Goal: Information Seeking & Learning: Learn about a topic

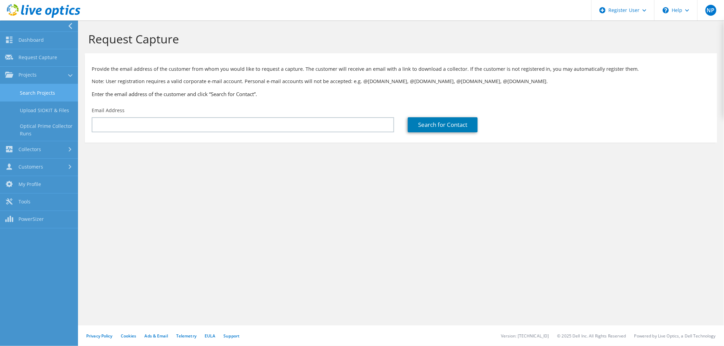
click at [56, 88] on link "Search Projects" at bounding box center [39, 92] width 78 height 17
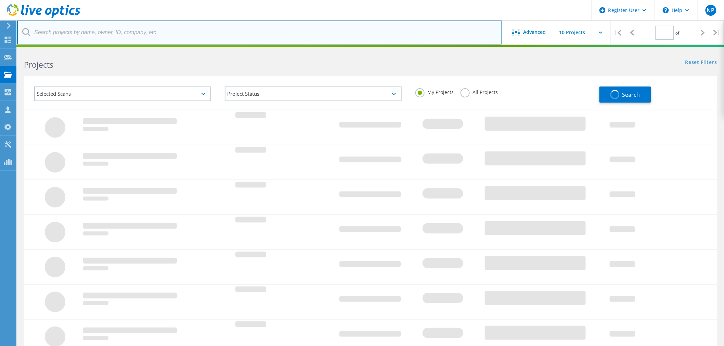
click at [202, 35] on input "text" at bounding box center [259, 33] width 485 height 24
paste input "patricia.wood@leehealth.org"
type input "patricia.wood@leehealth.org"
type input "1"
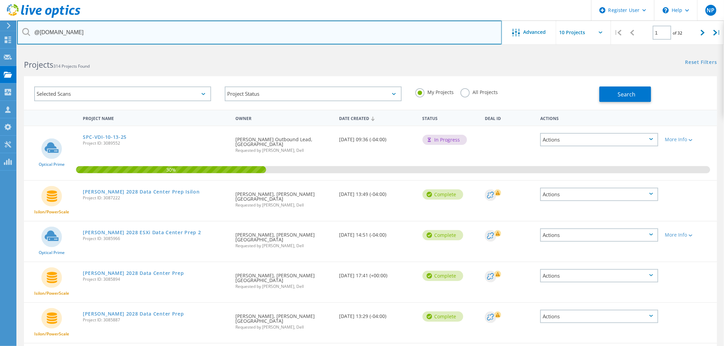
type input "@leehealth.org"
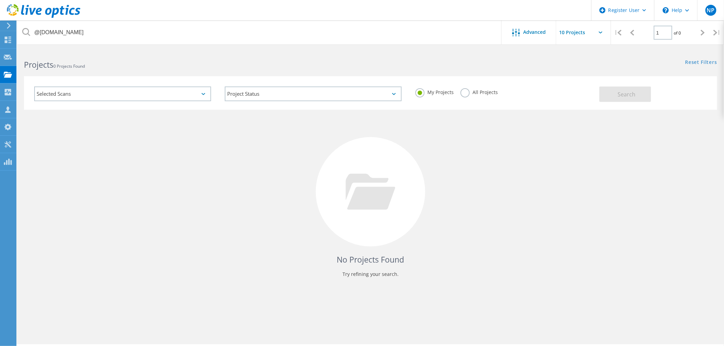
click at [485, 91] on label "All Projects" at bounding box center [478, 91] width 37 height 6
click at [0, 0] on input "All Projects" at bounding box center [0, 0] width 0 height 0
click at [615, 93] on button "Search" at bounding box center [625, 94] width 52 height 15
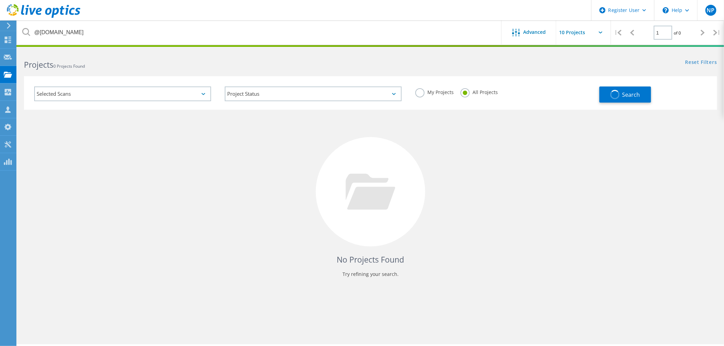
drag, startPoint x: 614, startPoint y: 94, endPoint x: 455, endPoint y: 123, distance: 161.4
click at [455, 123] on div "No Projects Found Try refining your search." at bounding box center [370, 198] width 693 height 177
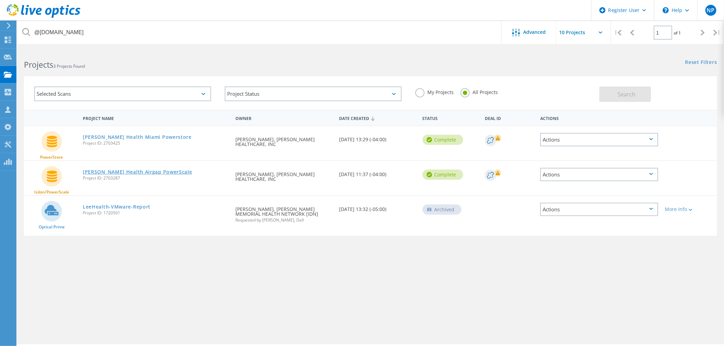
click at [145, 171] on link "Lee Health Airgap PowerScale" at bounding box center [137, 172] width 109 height 5
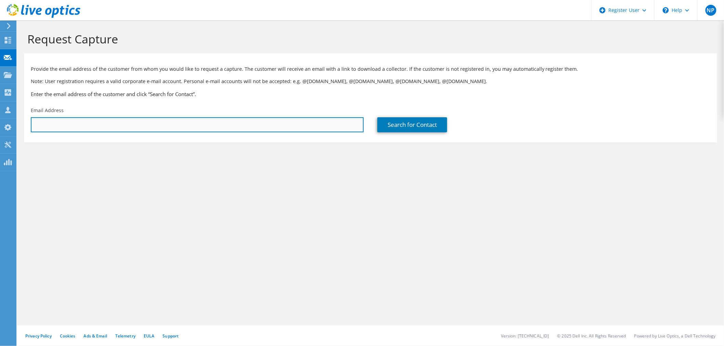
click at [265, 120] on input "text" at bounding box center [197, 124] width 333 height 15
paste input "patricia.wood@leehealth.org"
type input "patricia.wood@leehealth.org"
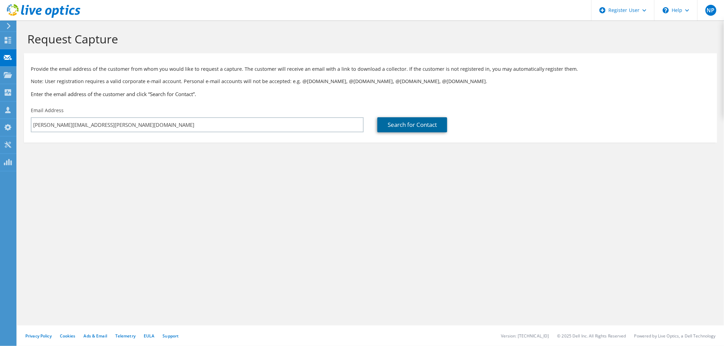
click at [435, 128] on link "Search for Contact" at bounding box center [412, 124] width 70 height 15
type input "[PERSON_NAME] MEMORIAL HEALTH NETWORK [IDN]"
type input "Patricia"
type input "Wood"
type input "United States"
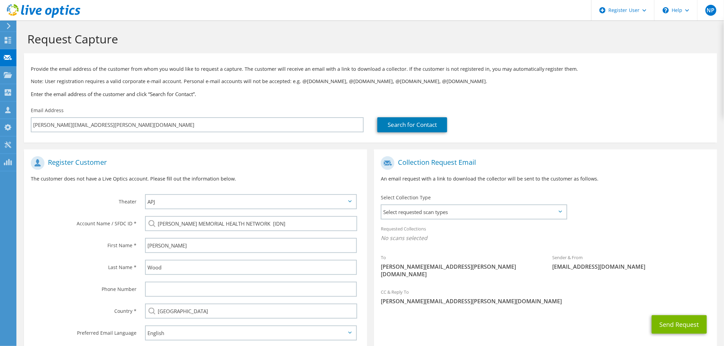
click at [482, 220] on div "Select Collection Type Select requested scan types Server Virtualization Optica…" at bounding box center [474, 206] width 200 height 31
click at [477, 210] on span "Select requested scan types" at bounding box center [473, 212] width 185 height 14
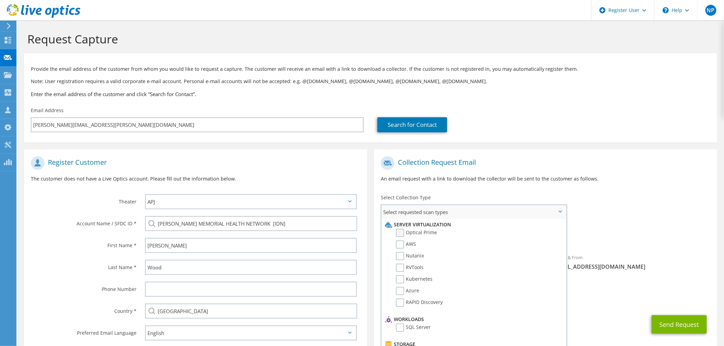
click at [425, 232] on label "Optical Prime" at bounding box center [416, 233] width 41 height 8
click at [0, 0] on input "Optical Prime" at bounding box center [0, 0] width 0 height 0
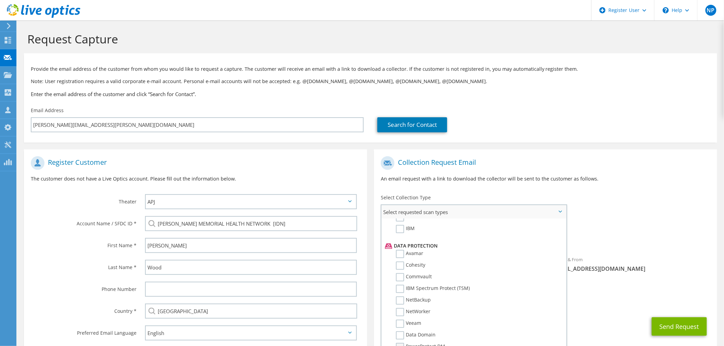
scroll to position [282, 0]
click at [0, 0] on input "Dossier" at bounding box center [0, 0] width 0 height 0
click at [659, 223] on div "Requested Collections No scans selected Optical Prime Dossier" at bounding box center [545, 235] width 343 height 27
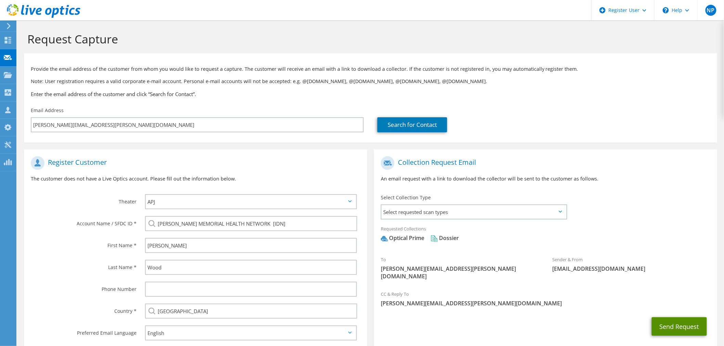
click at [654, 317] on button "Send Request" at bounding box center [678, 326] width 55 height 18
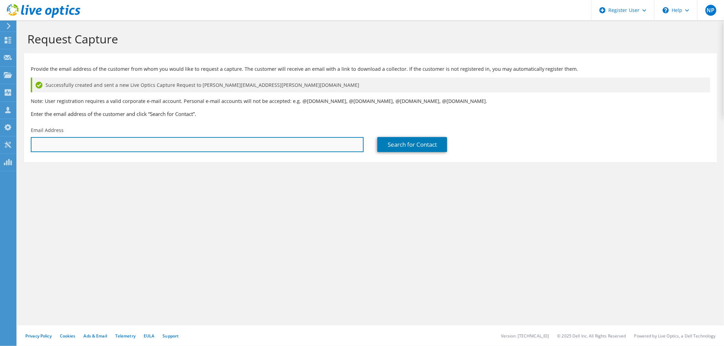
click at [124, 142] on input "text" at bounding box center [197, 144] width 333 height 15
paste input "[PERSON_NAME][EMAIL_ADDRESS][DOMAIN_NAME]"
type input "[PERSON_NAME][EMAIL_ADDRESS][DOMAIN_NAME]"
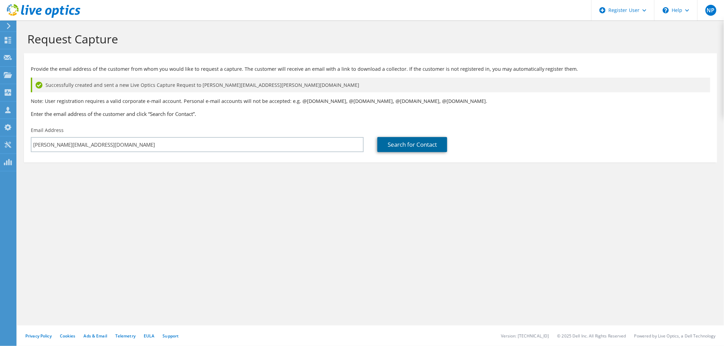
click at [381, 146] on link "Search for Contact" at bounding box center [412, 144] width 70 height 15
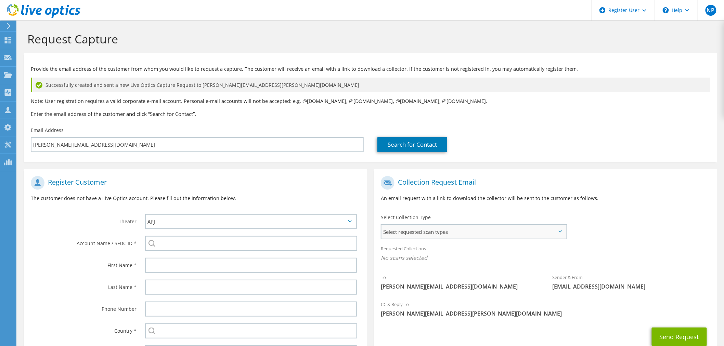
click at [415, 235] on span "Select requested scan types" at bounding box center [473, 232] width 185 height 14
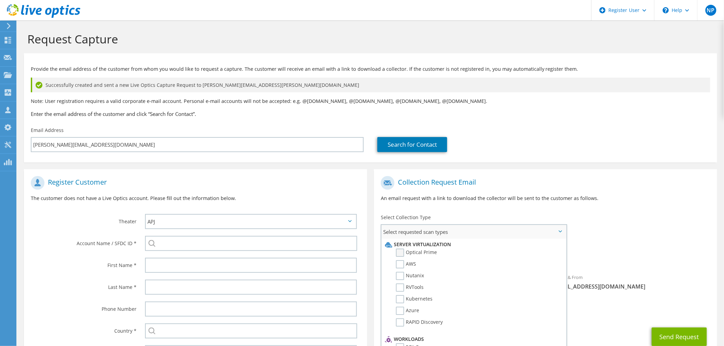
click at [415, 251] on label "Optical Prime" at bounding box center [416, 253] width 41 height 8
click at [0, 0] on input "Optical Prime" at bounding box center [0, 0] width 0 height 0
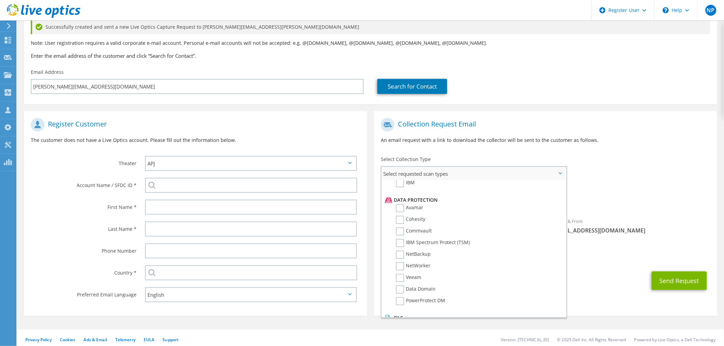
click at [402, 322] on label "Dossier" at bounding box center [409, 326] width 27 height 8
click at [0, 0] on input "Dossier" at bounding box center [0, 0] width 0 height 0
click at [668, 211] on div "Requested Collections No scans selected Optical Prime Dossier" at bounding box center [545, 198] width 343 height 31
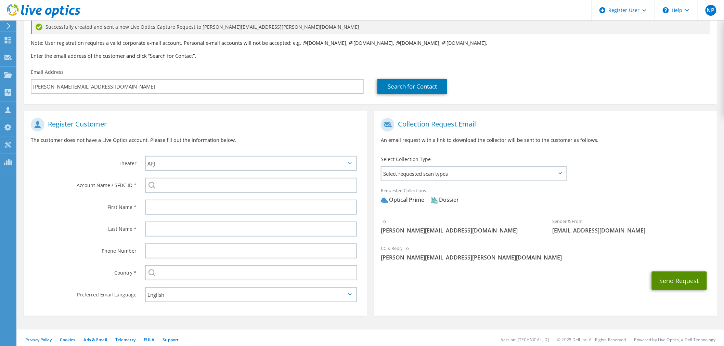
click at [685, 282] on button "Send Request" at bounding box center [678, 280] width 55 height 18
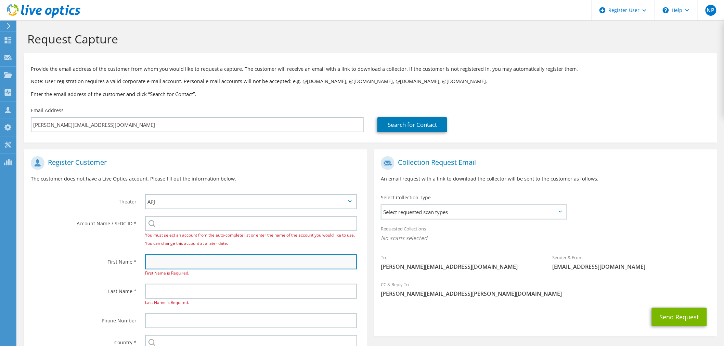
click at [289, 257] on input "text" at bounding box center [251, 261] width 212 height 15
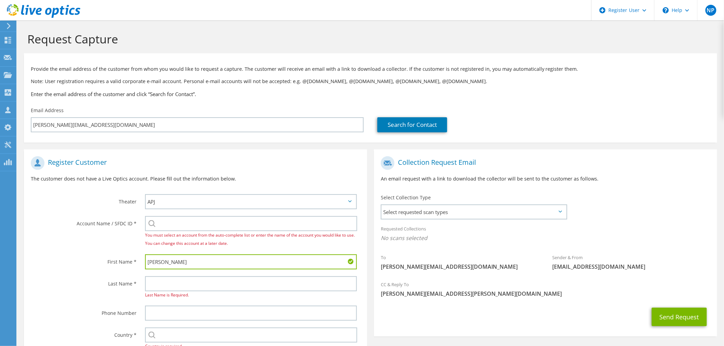
type input "Chuck"
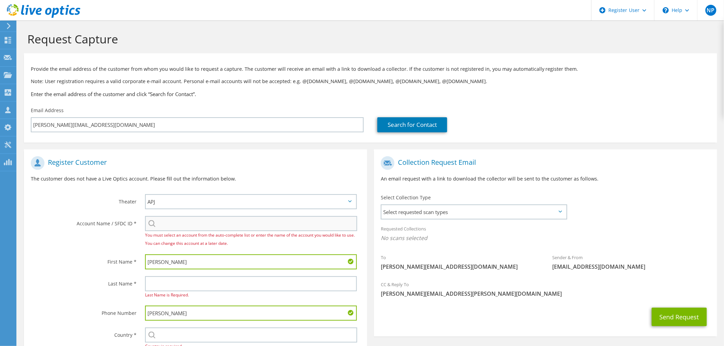
type input "Malik"
click at [279, 224] on input "search" at bounding box center [251, 223] width 212 height 15
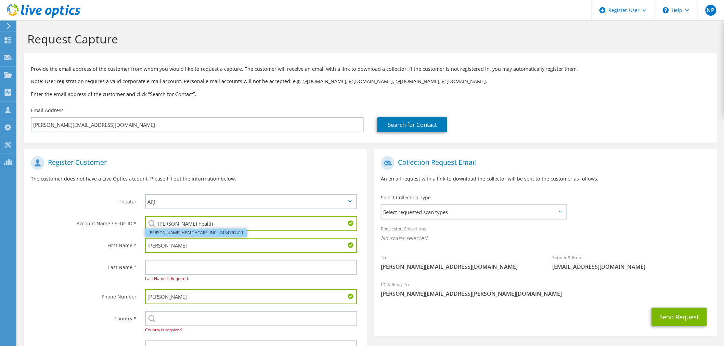
click at [193, 233] on li "LEE HEALTHCARE, INC : 2434761411" at bounding box center [196, 233] width 102 height 8
click at [230, 221] on input "LEE HEALTHCARE, INC : 2434761411" at bounding box center [251, 223] width 212 height 15
paste input "search"
type input "2434761411"
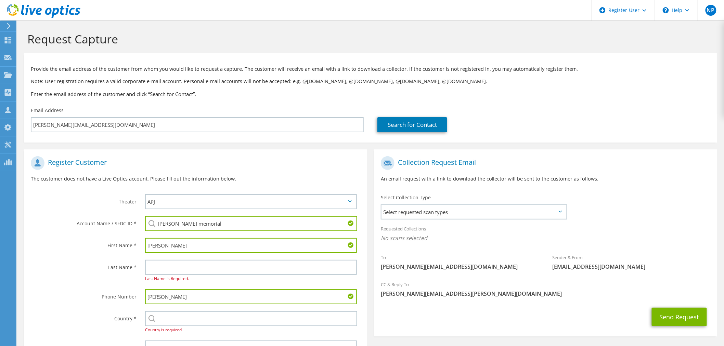
click at [219, 221] on input "[PERSON_NAME] memorial" at bounding box center [251, 223] width 212 height 15
click at [219, 231] on li "[PERSON_NAME] MEMORIAL HEALTH SYSTEM [SYS] : 725399643" at bounding box center [212, 233] width 135 height 8
type input "[PERSON_NAME] MEMORIAL HEALTH SYSTEM [SYS] : 725399643"
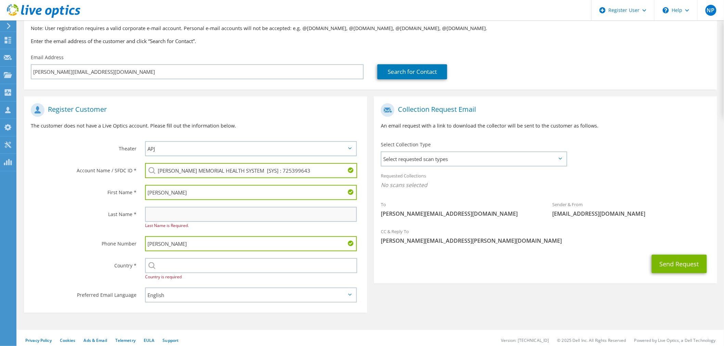
scroll to position [53, 0]
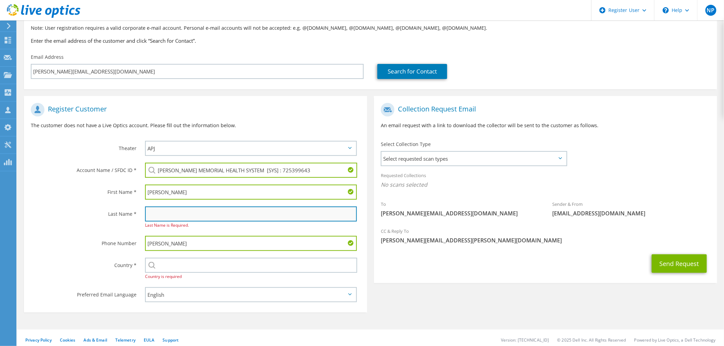
click at [271, 208] on input "text" at bounding box center [251, 214] width 212 height 15
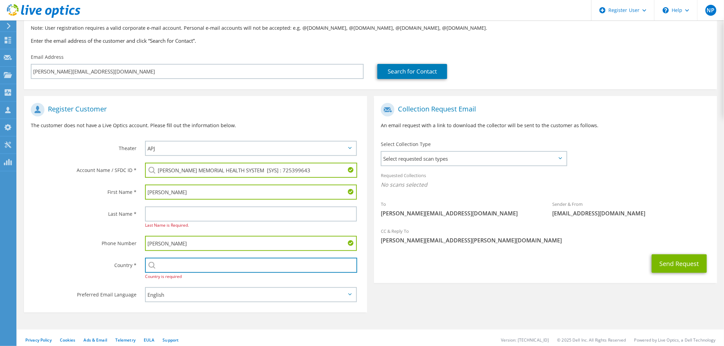
drag, startPoint x: 279, startPoint y: 255, endPoint x: 270, endPoint y: 242, distance: 16.2
click at [279, 258] on input "text" at bounding box center [251, 265] width 212 height 15
click at [271, 240] on input "Malik" at bounding box center [251, 243] width 212 height 15
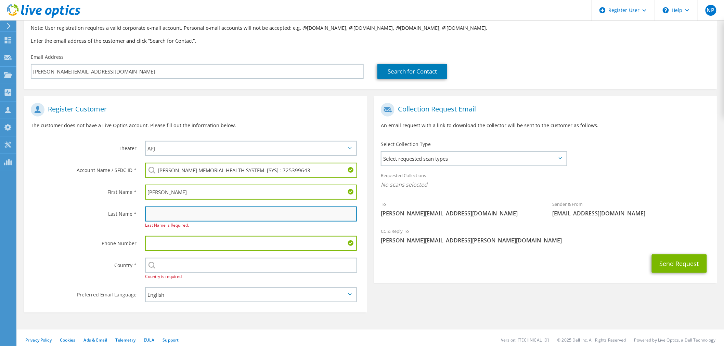
click at [268, 217] on input "text" at bounding box center [251, 214] width 212 height 15
paste input "Malik"
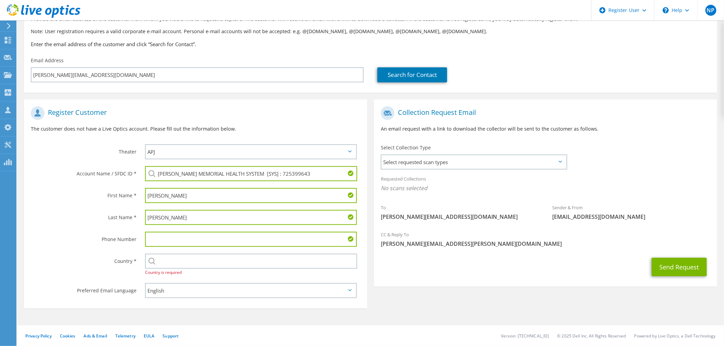
scroll to position [46, 0]
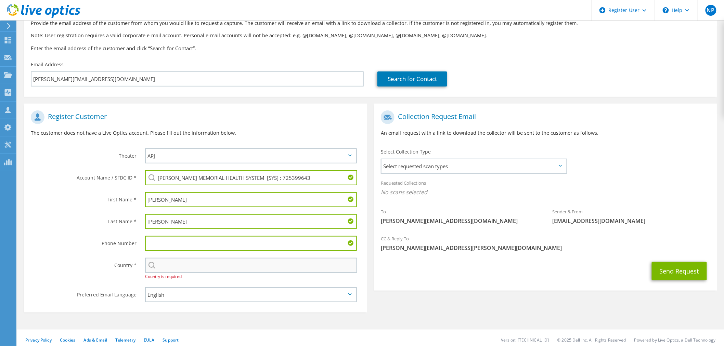
type input "Malik"
drag, startPoint x: 263, startPoint y: 258, endPoint x: 262, endPoint y: 262, distance: 4.1
click at [263, 258] on input "text" at bounding box center [251, 265] width 212 height 15
type input "United States"
type input "7742929295"
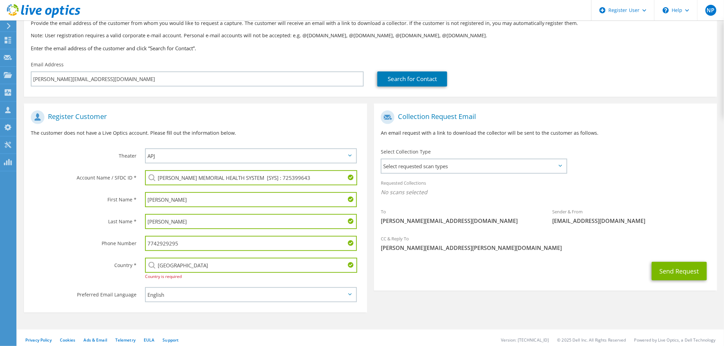
click at [229, 241] on input "7742929295" at bounding box center [251, 243] width 212 height 15
click at [528, 256] on div "CC & Reply To Nick.Poillucci@Dell.com" at bounding box center [545, 244] width 343 height 27
click at [560, 171] on span "Select requested scan types" at bounding box center [473, 166] width 185 height 14
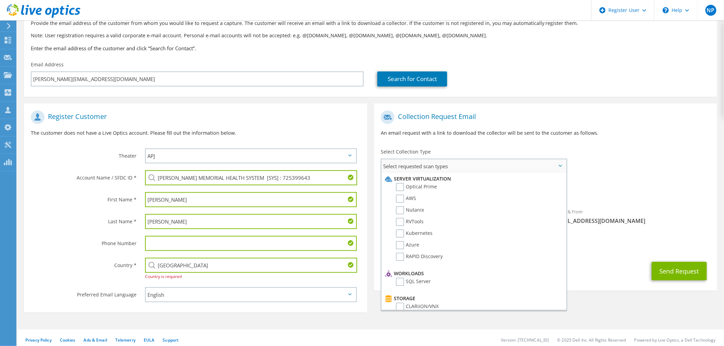
drag, startPoint x: 432, startPoint y: 186, endPoint x: 429, endPoint y: 197, distance: 11.9
click at [431, 186] on label "Optical Prime" at bounding box center [416, 187] width 41 height 8
click at [0, 0] on input "Optical Prime" at bounding box center [0, 0] width 0 height 0
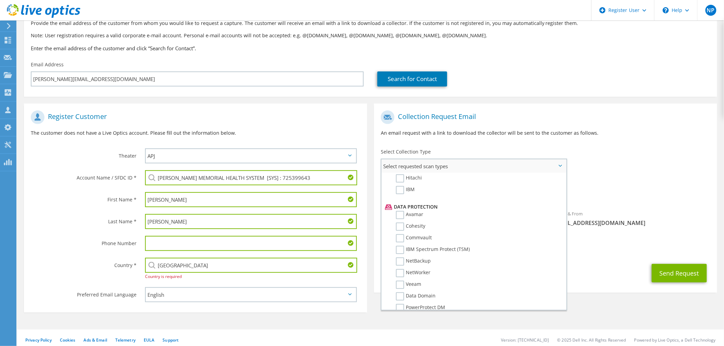
scroll to position [282, 0]
click at [400, 315] on label "Dossier" at bounding box center [409, 319] width 27 height 8
click at [0, 0] on input "Dossier" at bounding box center [0, 0] width 0 height 0
click at [634, 217] on div "Sender & From liveoptics@liveoptics.com" at bounding box center [630, 219] width 171 height 24
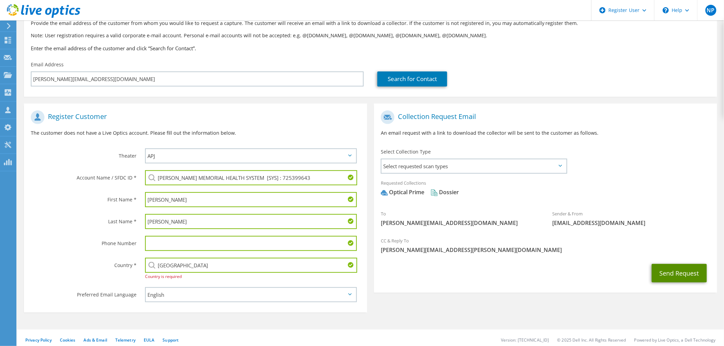
click at [674, 281] on button "Send Request" at bounding box center [678, 273] width 55 height 18
click at [217, 260] on input "United States" at bounding box center [251, 265] width 212 height 15
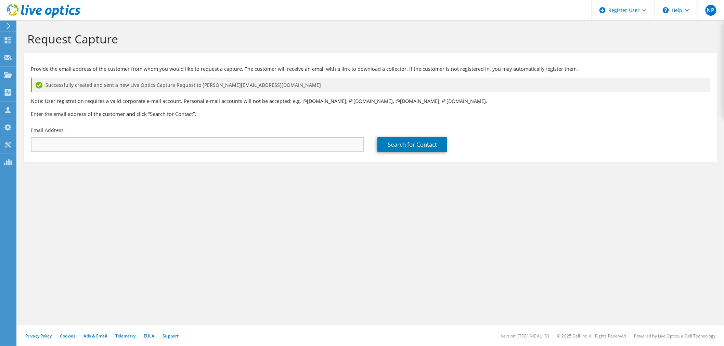
click at [141, 138] on div "Email Address" at bounding box center [197, 139] width 346 height 32
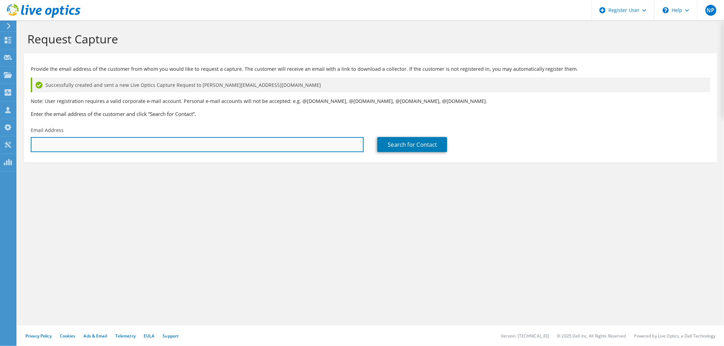
drag, startPoint x: 141, startPoint y: 140, endPoint x: 139, endPoint y: 147, distance: 7.0
click at [141, 143] on input "text" at bounding box center [197, 144] width 333 height 15
paste input "[PERSON_NAME][EMAIL_ADDRESS][PERSON_NAME][DOMAIN_NAME]"
type input "[PERSON_NAME][EMAIL_ADDRESS][PERSON_NAME][DOMAIN_NAME]"
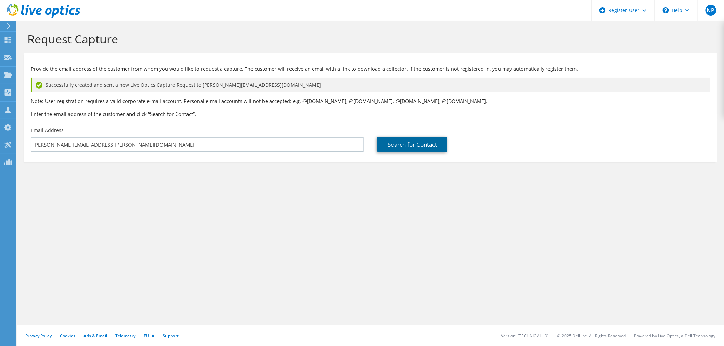
click at [380, 142] on link "Search for Contact" at bounding box center [412, 144] width 70 height 15
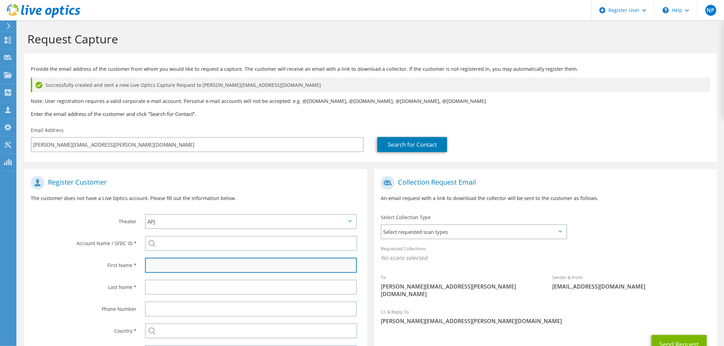
click at [262, 263] on input "text" at bounding box center [251, 265] width 212 height 15
type input "[PERSON_NAME]"
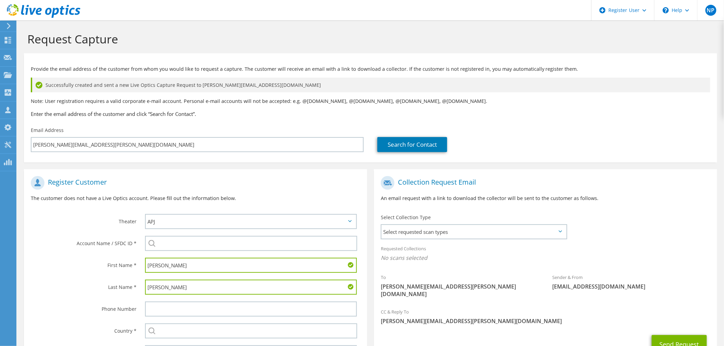
type input "[PERSON_NAME]"
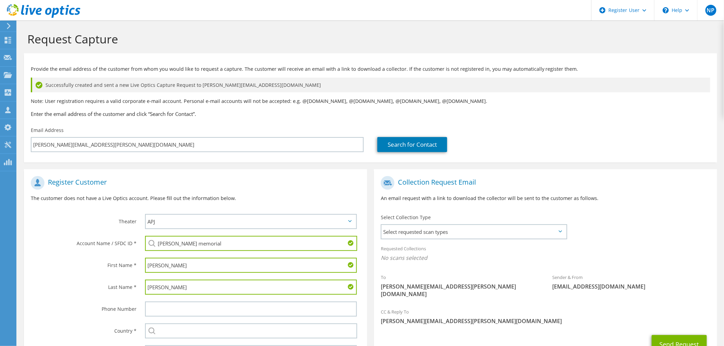
click at [239, 252] on li "[PERSON_NAME] MEMORIAL HEALTH SYSTEM [SYS] : 725399643" at bounding box center [212, 248] width 135 height 8
type input "[PERSON_NAME] MEMORIAL HEALTH SYSTEM [SYS] : 725399643"
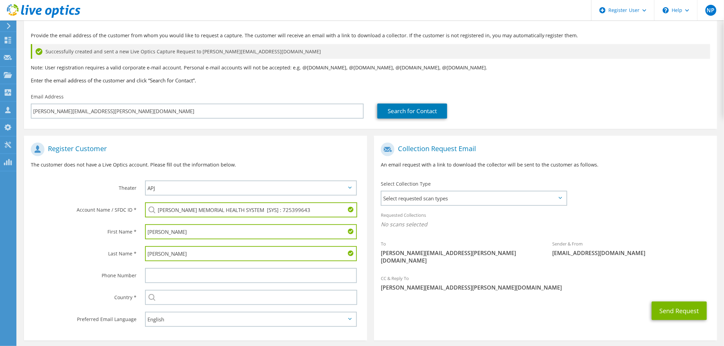
scroll to position [58, 0]
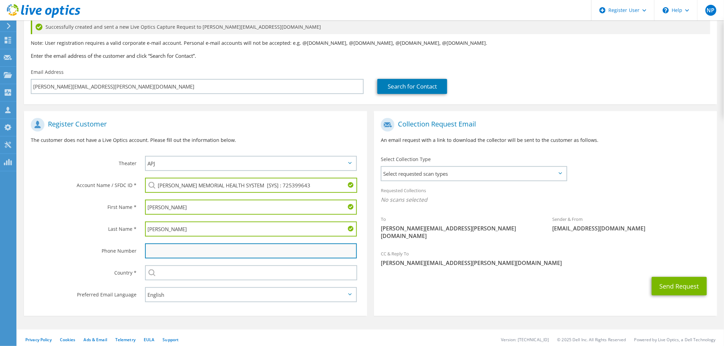
click at [259, 251] on input "text" at bounding box center [251, 250] width 212 height 15
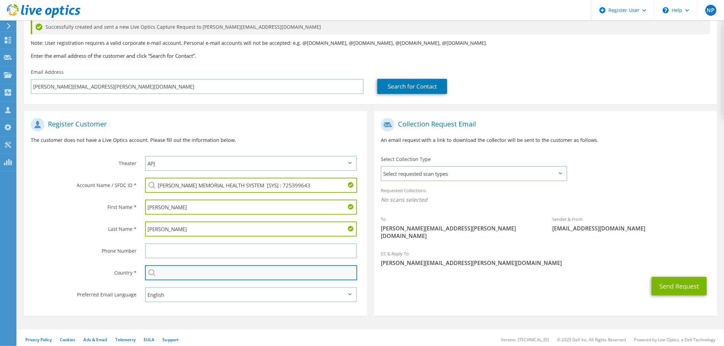
click at [279, 271] on input "text" at bounding box center [251, 272] width 212 height 15
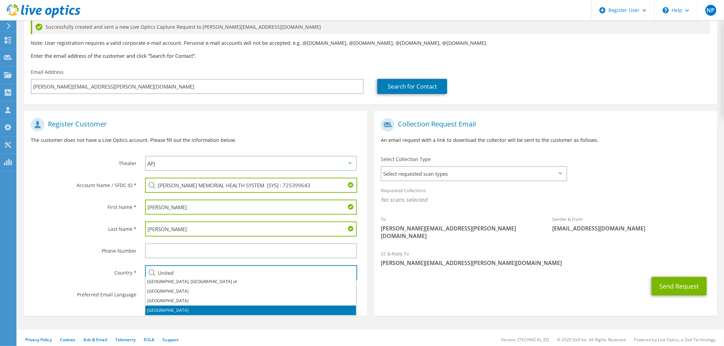
click at [163, 307] on li "[GEOGRAPHIC_DATA]" at bounding box center [250, 311] width 211 height 10
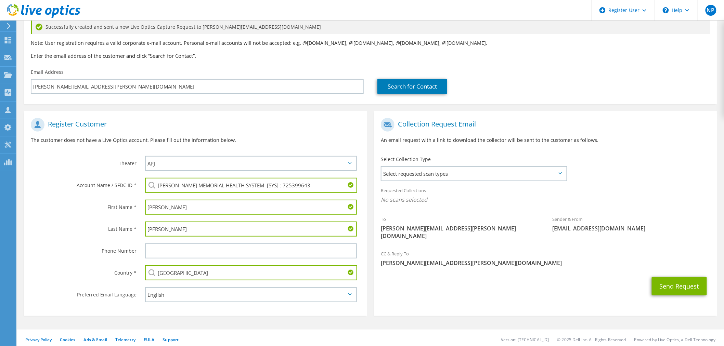
type input "[GEOGRAPHIC_DATA]"
click at [453, 284] on div "Send Request" at bounding box center [545, 286] width 343 height 25
click at [510, 170] on span "Select requested scan types" at bounding box center [473, 174] width 185 height 14
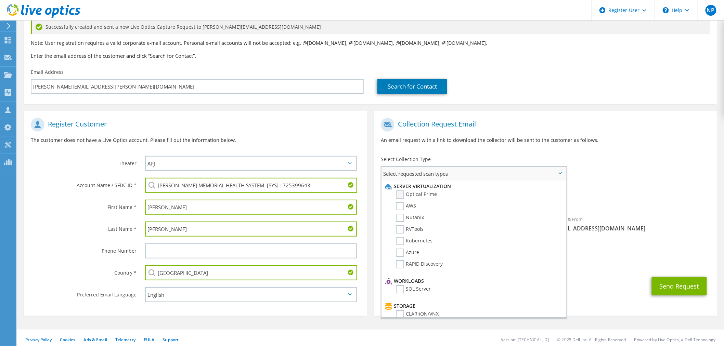
click at [429, 190] on label "Optical Prime" at bounding box center [416, 194] width 41 height 8
click at [0, 0] on input "Optical Prime" at bounding box center [0, 0] width 0 height 0
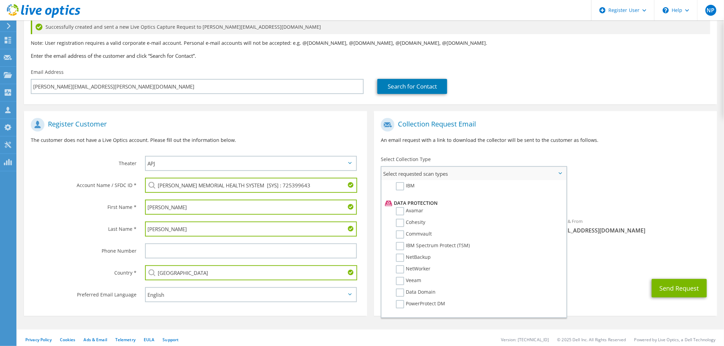
scroll to position [282, 0]
click at [418, 322] on label "Dossier" at bounding box center [409, 326] width 27 height 8
click at [0, 0] on input "Dossier" at bounding box center [0, 0] width 0 height 0
click at [670, 221] on div "Sender & From [EMAIL_ADDRESS][DOMAIN_NAME]" at bounding box center [630, 226] width 171 height 24
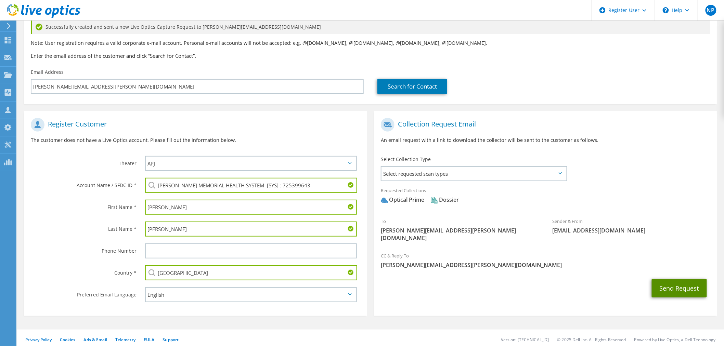
click at [659, 279] on button "Send Request" at bounding box center [678, 288] width 55 height 18
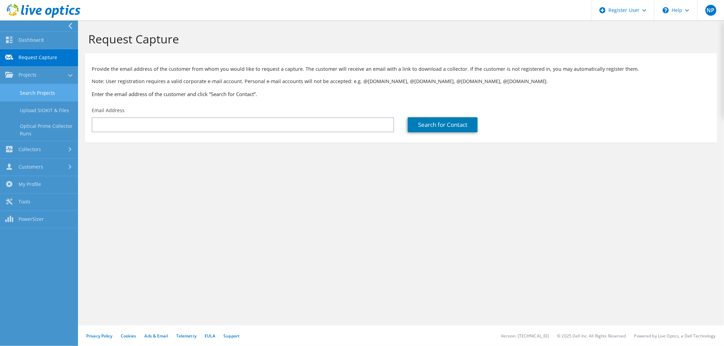
click at [76, 93] on link "Search Projects" at bounding box center [39, 92] width 78 height 17
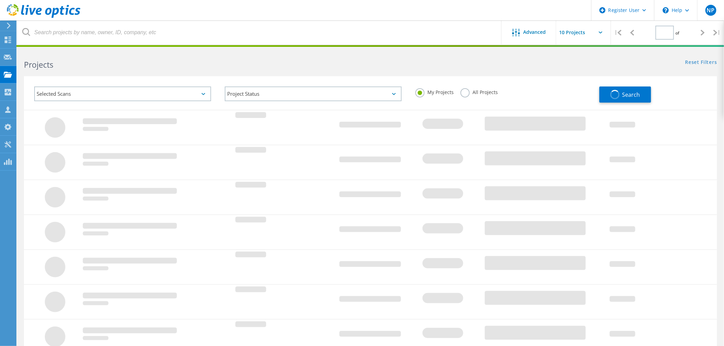
type input "1"
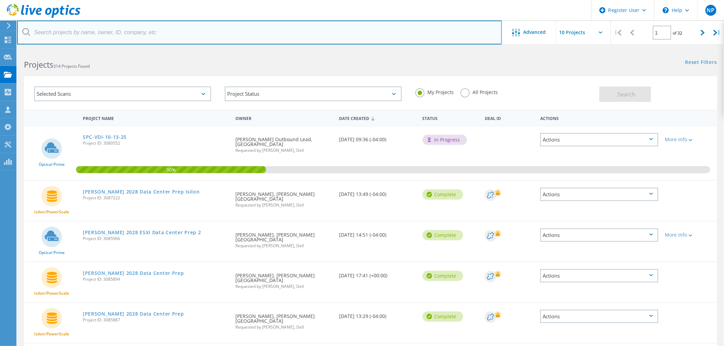
click at [207, 28] on input "text" at bounding box center [259, 33] width 485 height 24
type input "@leehealth"
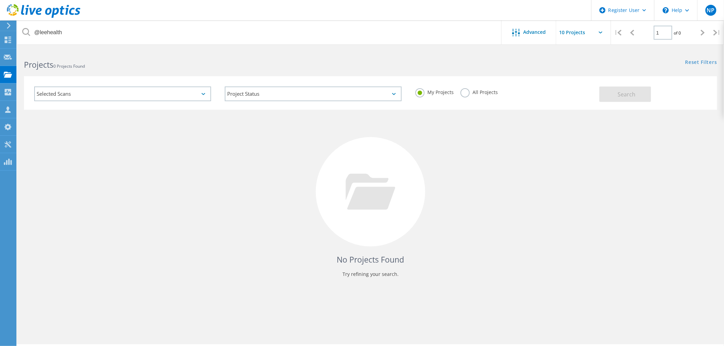
click at [463, 95] on label "All Projects" at bounding box center [478, 91] width 37 height 6
click at [0, 0] on input "All Projects" at bounding box center [0, 0] width 0 height 0
click at [635, 93] on button "Search" at bounding box center [625, 94] width 52 height 15
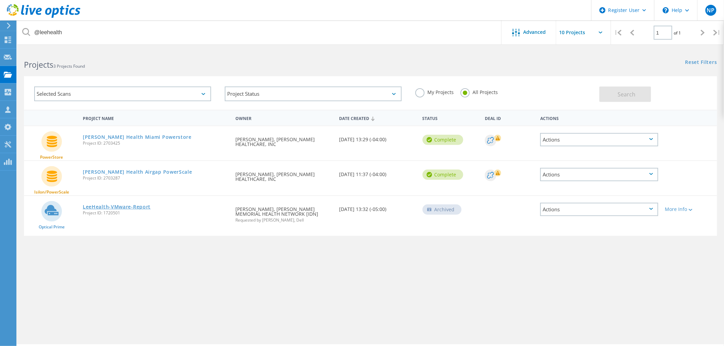
click at [143, 205] on link "LeeHealth-VMware-Report" at bounding box center [117, 206] width 68 height 5
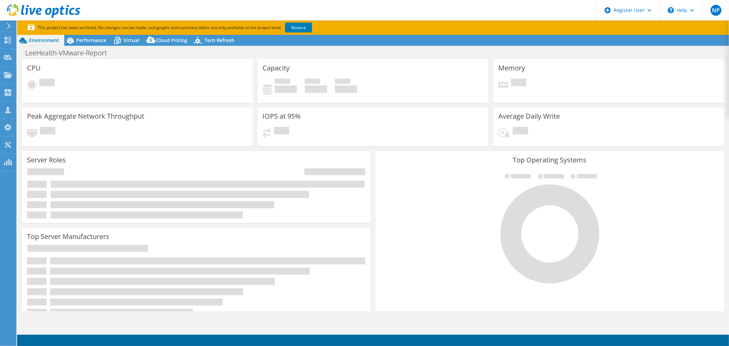
select select "USD"
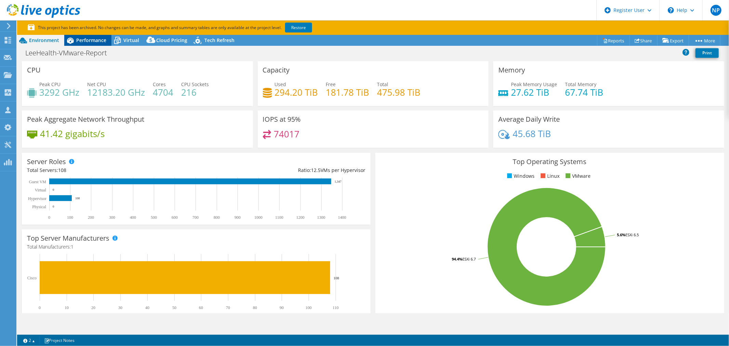
click at [96, 44] on div "Performance" at bounding box center [87, 40] width 47 height 11
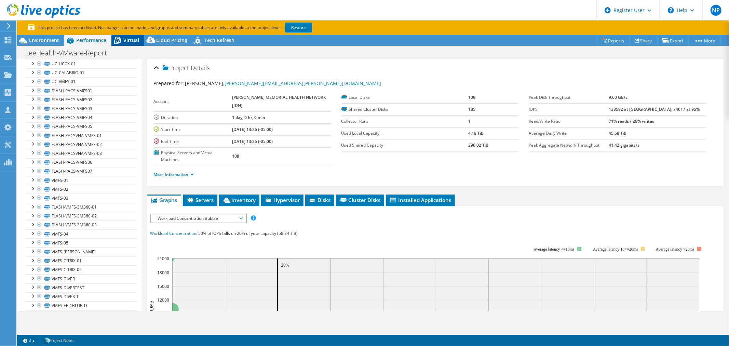
click at [134, 42] on span "Virtual" at bounding box center [131, 40] width 16 height 6
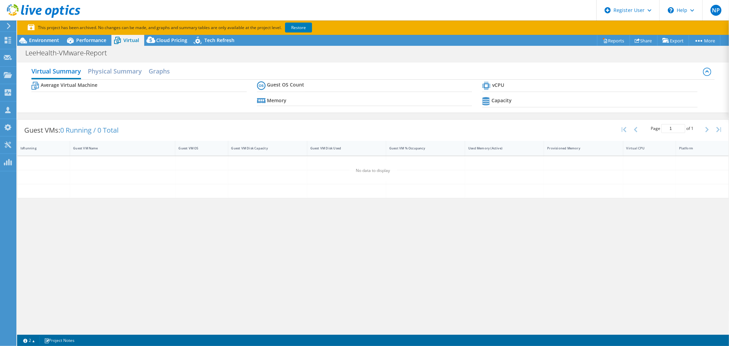
click at [136, 64] on div "Virtual Summary Physical Summary Graphs Average Virtual Machine Guest OS Count …" at bounding box center [373, 88] width 712 height 50
click at [134, 65] on h2 "Physical Summary" at bounding box center [115, 71] width 54 height 15
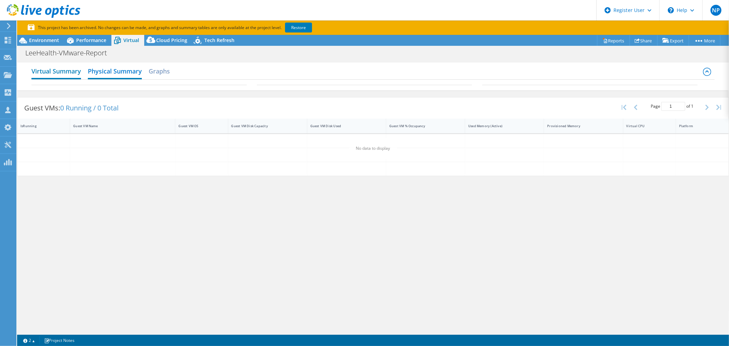
scroll to position [1184, 0]
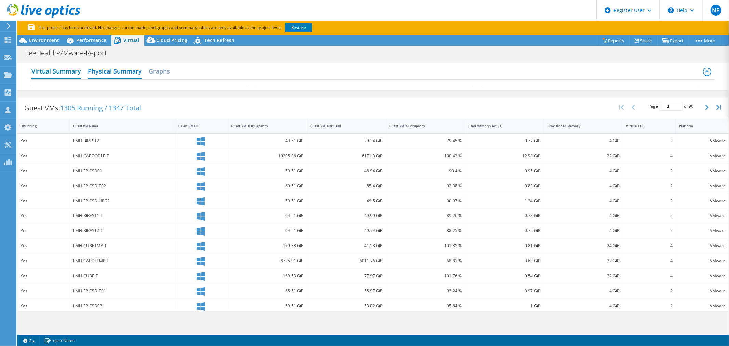
click at [76, 71] on h2 "Virtual Summary" at bounding box center [56, 71] width 50 height 15
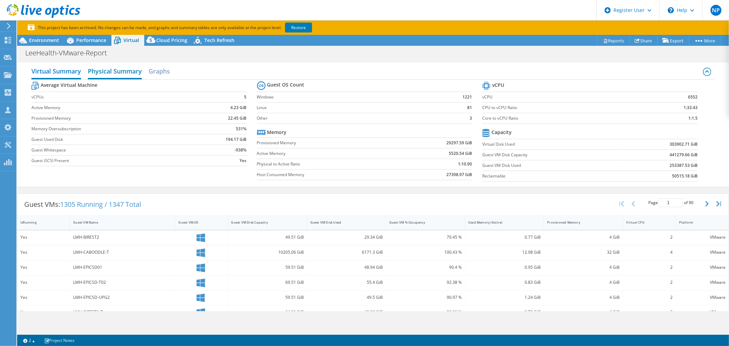
click at [97, 71] on h2 "Physical Summary" at bounding box center [115, 71] width 54 height 15
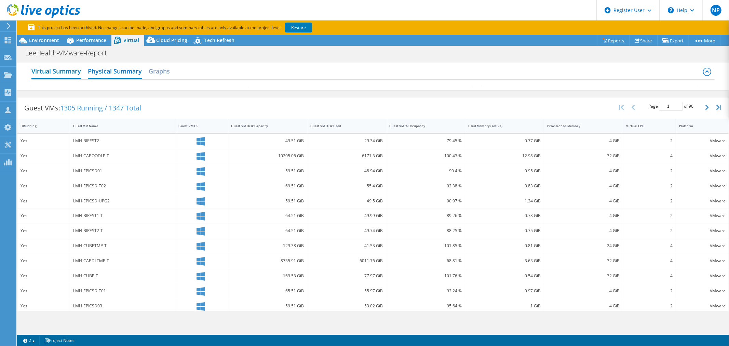
click at [80, 70] on h2 "Virtual Summary" at bounding box center [56, 71] width 50 height 15
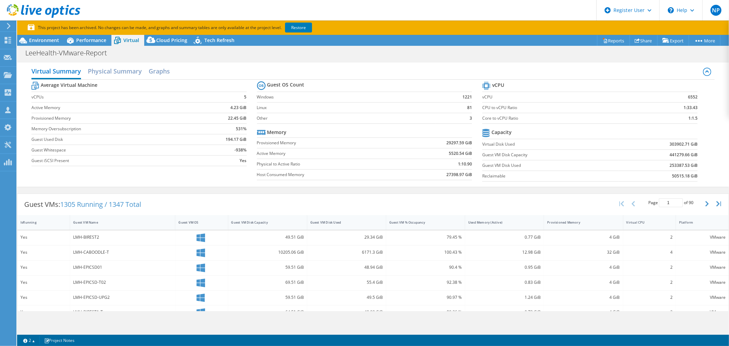
scroll to position [114, 0]
click at [165, 42] on span "Cloud Pricing" at bounding box center [171, 40] width 31 height 6
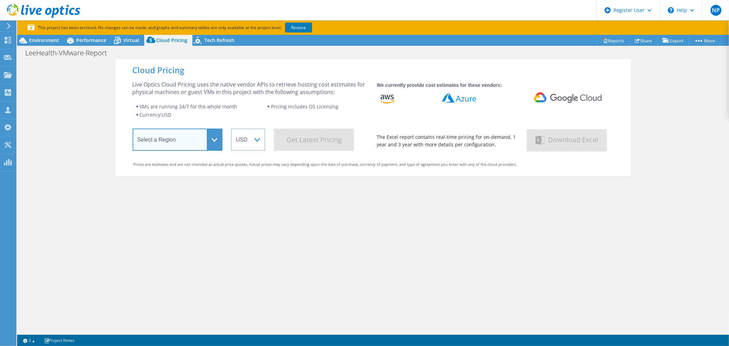
click at [192, 139] on select "Select a Region Asia Pacific (Hong Kong) Asia Pacific (Mumbai) Asia Pacific (Se…" at bounding box center [178, 140] width 90 height 22
select select "USEast"
click at [133, 130] on select "Select a Region Asia Pacific (Hong Kong) Asia Pacific (Mumbai) Asia Pacific (Se…" at bounding box center [178, 140] width 90 height 22
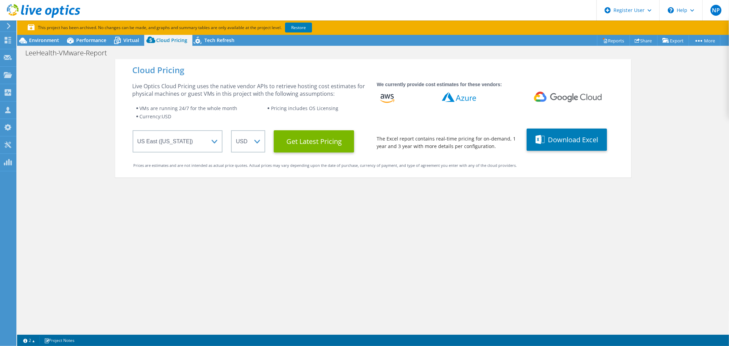
click at [275, 155] on div "Cloud Pricing Live Optics Cloud Pricing uses the native vendor APIs to retrieve…" at bounding box center [373, 118] width 516 height 118
click at [276, 153] on div "Cloud Pricing Live Optics Cloud Pricing uses the native vendor APIs to retrieve…" at bounding box center [373, 118] width 516 height 118
click at [276, 148] on Latest "Get Latest Pricing" at bounding box center [314, 141] width 80 height 22
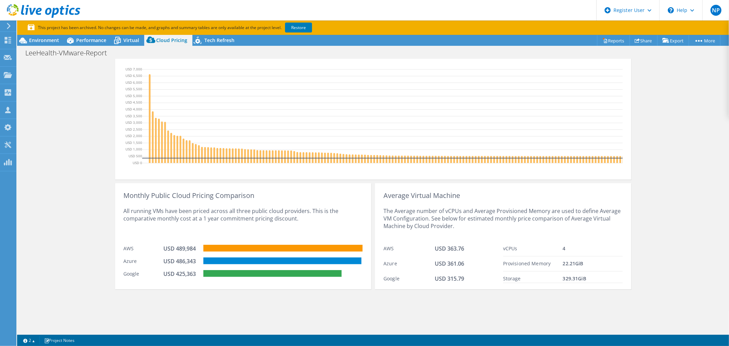
scroll to position [0, 0]
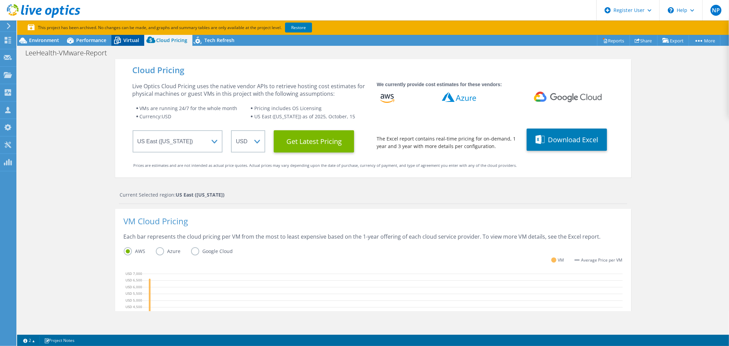
click at [133, 45] on div "Virtual" at bounding box center [127, 40] width 33 height 11
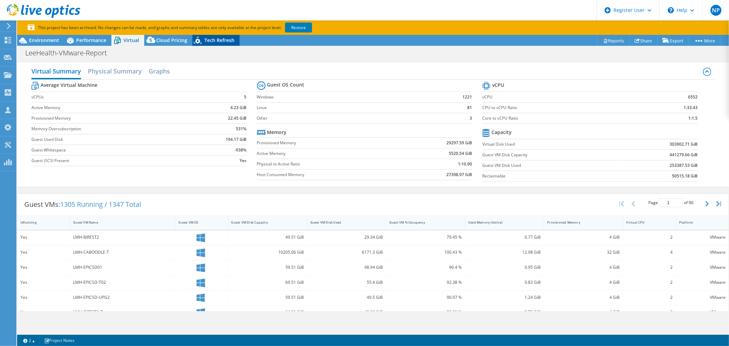
click at [194, 42] on icon at bounding box center [199, 42] width 12 height 14
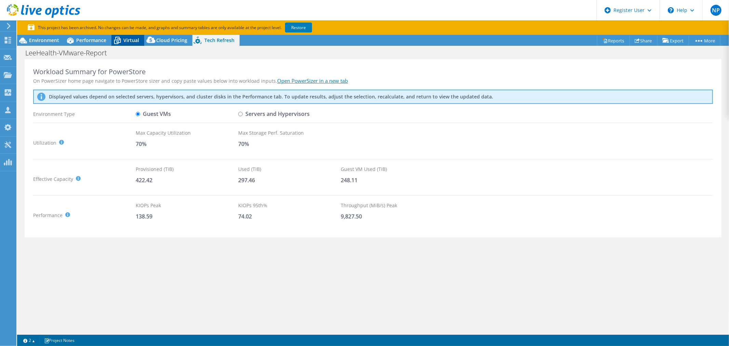
click at [120, 42] on icon at bounding box center [117, 40] width 7 height 5
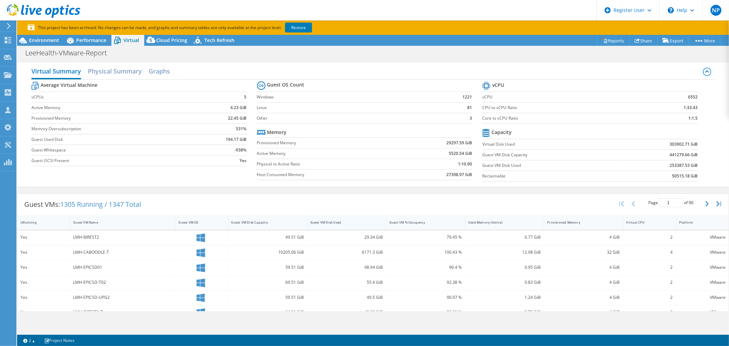
click at [315, 224] on div "Guest VM Disk Used" at bounding box center [342, 222] width 70 height 11
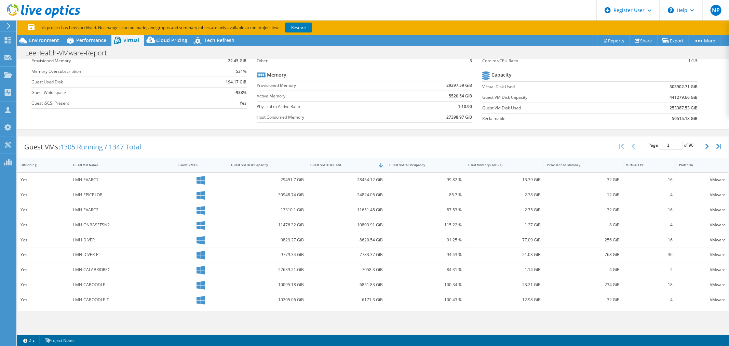
scroll to position [0, 0]
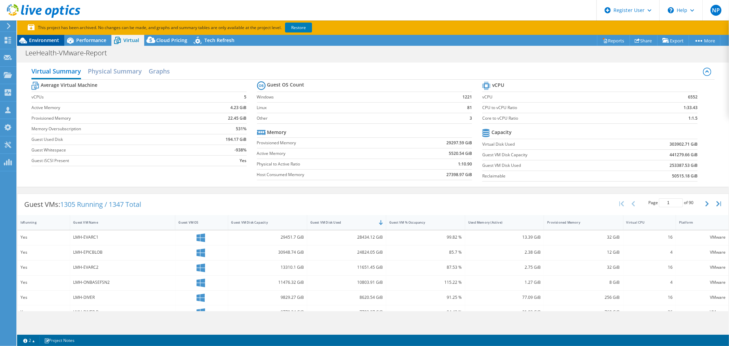
click at [50, 39] on span "Environment" at bounding box center [44, 40] width 30 height 6
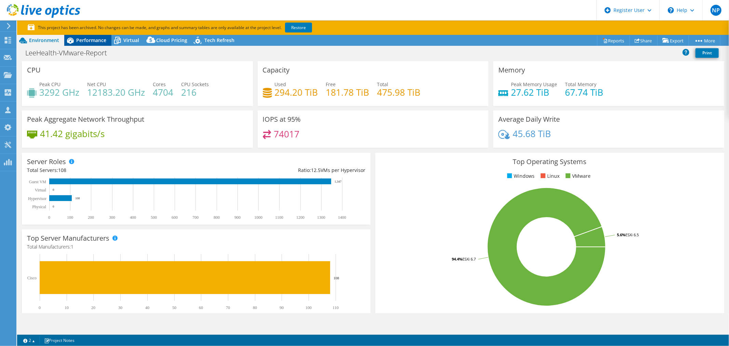
click at [101, 38] on span "Performance" at bounding box center [91, 40] width 30 height 6
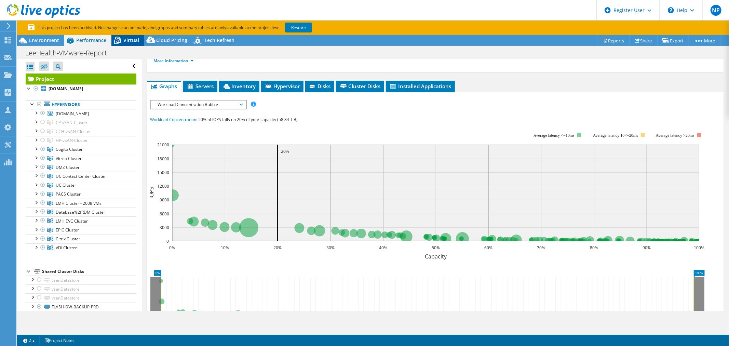
click at [135, 39] on span "Virtual" at bounding box center [131, 40] width 16 height 6
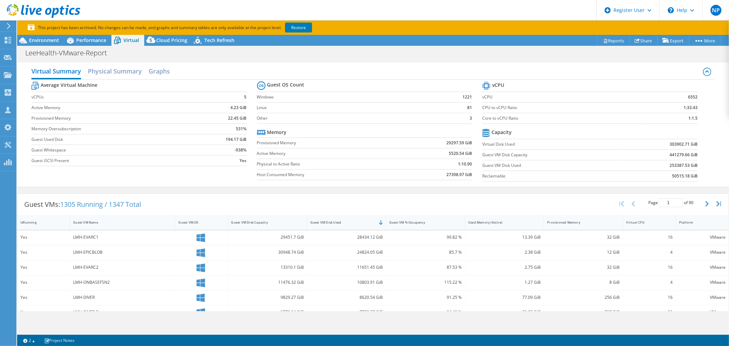
click at [170, 30] on p "This project has been archived. No changes can be made, and graphs and summary …" at bounding box center [195, 28] width 335 height 8
click at [170, 35] on div "Cloud Pricing" at bounding box center [168, 40] width 48 height 11
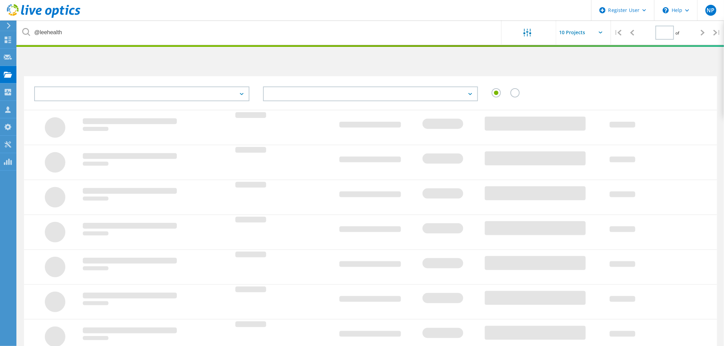
type input "1"
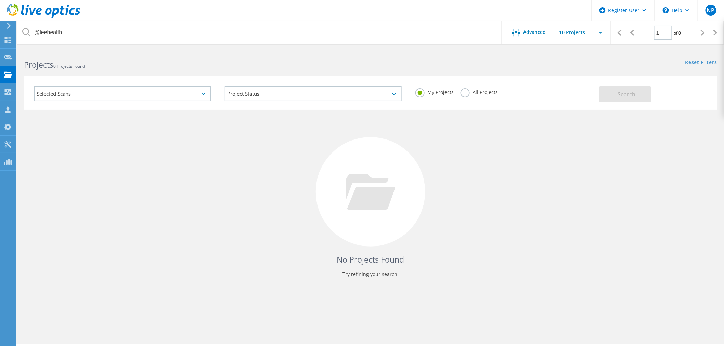
click at [496, 93] on label "All Projects" at bounding box center [478, 91] width 37 height 6
click at [484, 89] on label "All Projects" at bounding box center [478, 91] width 37 height 6
click at [0, 0] on input "All Projects" at bounding box center [0, 0] width 0 height 0
click at [622, 105] on div "Selected Scans Project Status In Progress Complete Published Anonymous Archived…" at bounding box center [370, 93] width 693 height 34
click at [622, 93] on span "Search" at bounding box center [626, 95] width 18 height 8
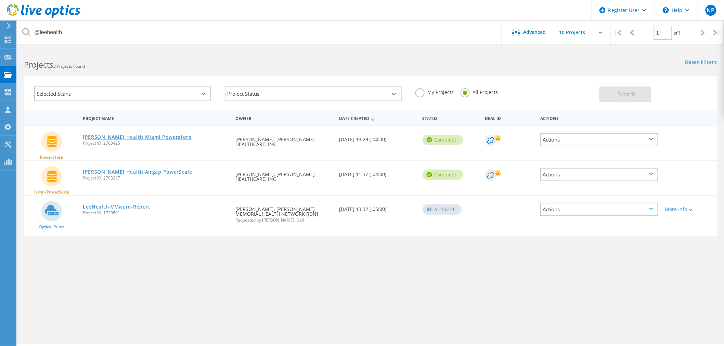
click at [141, 136] on link "[PERSON_NAME] Health Miami Powerstore" at bounding box center [137, 137] width 109 height 5
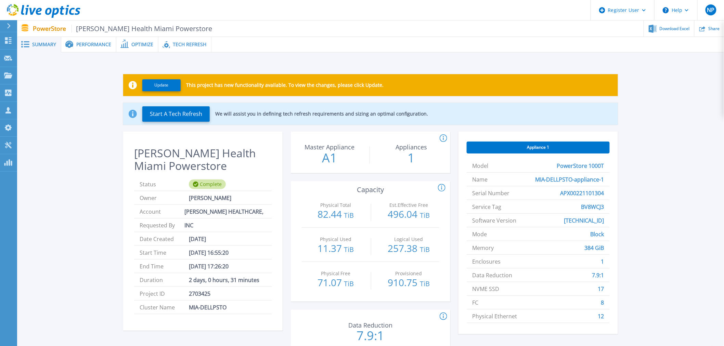
click at [105, 39] on div "Performance" at bounding box center [88, 44] width 55 height 15
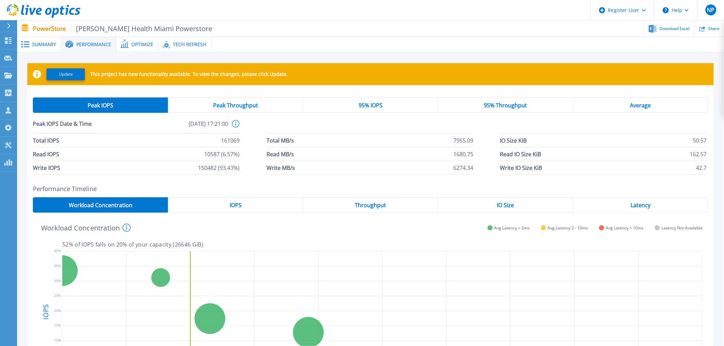
click at [139, 44] on span "Optimize" at bounding box center [142, 44] width 22 height 5
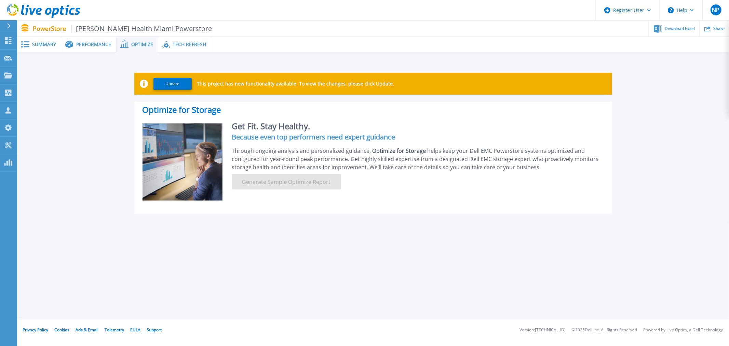
click at [191, 46] on span "Tech Refresh" at bounding box center [190, 44] width 34 height 5
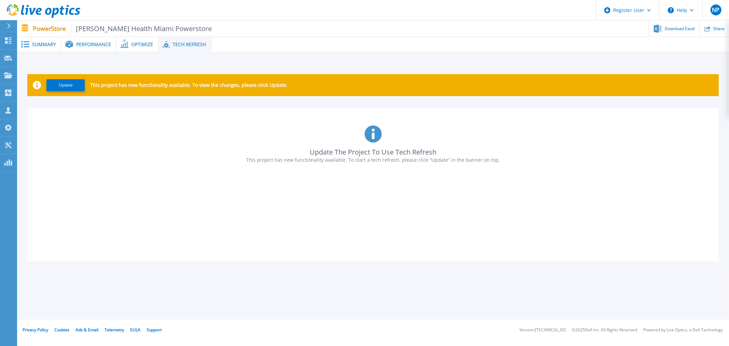
click at [134, 47] on span "Optimize" at bounding box center [142, 44] width 22 height 5
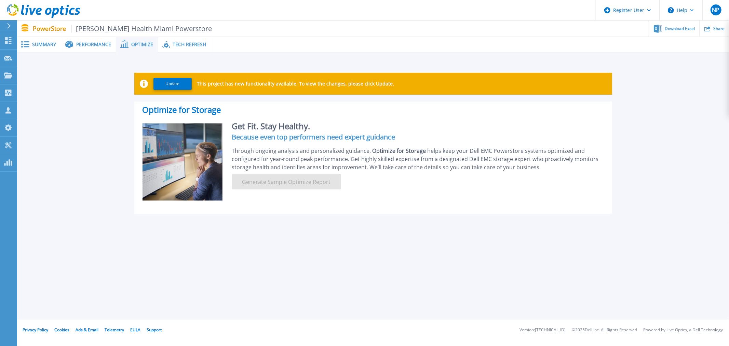
click at [100, 48] on div "Performance" at bounding box center [88, 44] width 55 height 15
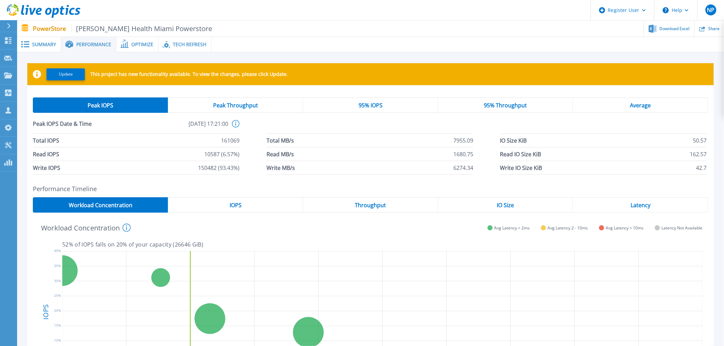
click at [48, 42] on span "Summary" at bounding box center [44, 44] width 24 height 5
